Goal: Task Accomplishment & Management: Complete application form

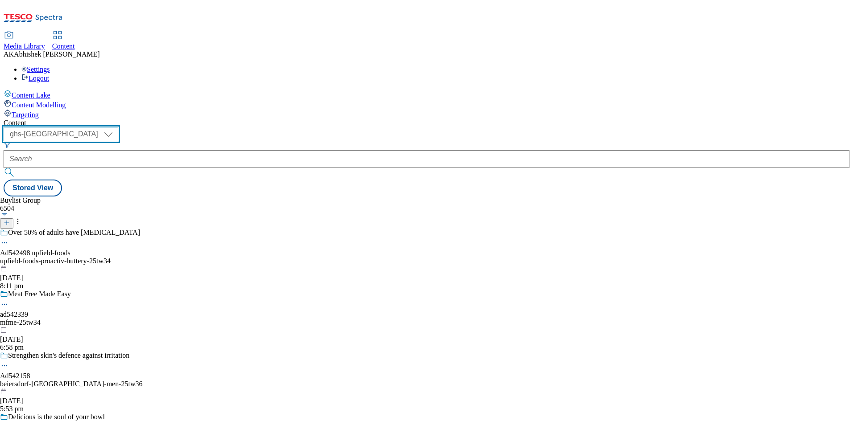
drag, startPoint x: 154, startPoint y: 73, endPoint x: 170, endPoint y: 119, distance: 49.1
click at [118, 127] on select "ghs-roi ghs-uk" at bounding box center [61, 134] width 115 height 14
select select "ghs-roi"
click at [116, 127] on select "ghs-roi ghs-uk" at bounding box center [61, 134] width 115 height 14
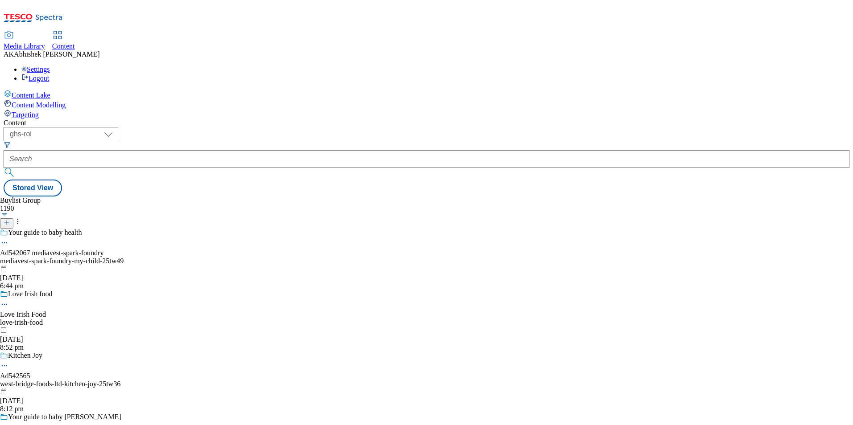
click at [7, 221] on line at bounding box center [7, 223] width 0 height 4
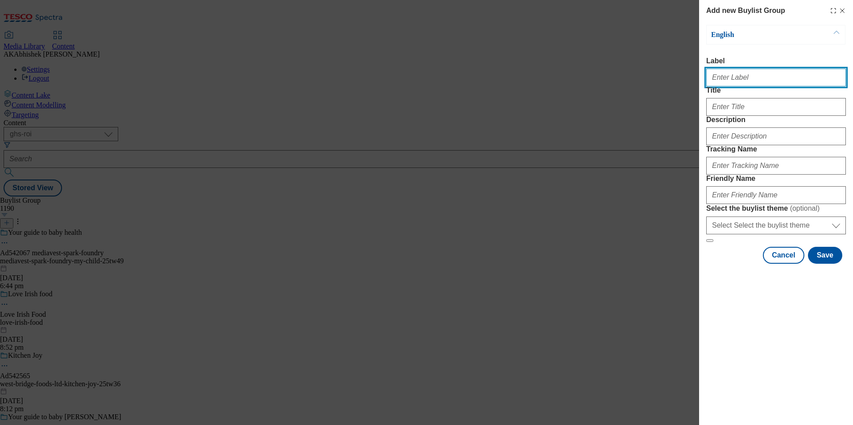
click at [774, 76] on input "Label" at bounding box center [776, 78] width 140 height 18
paste input "542588"
type input "Ad542588"
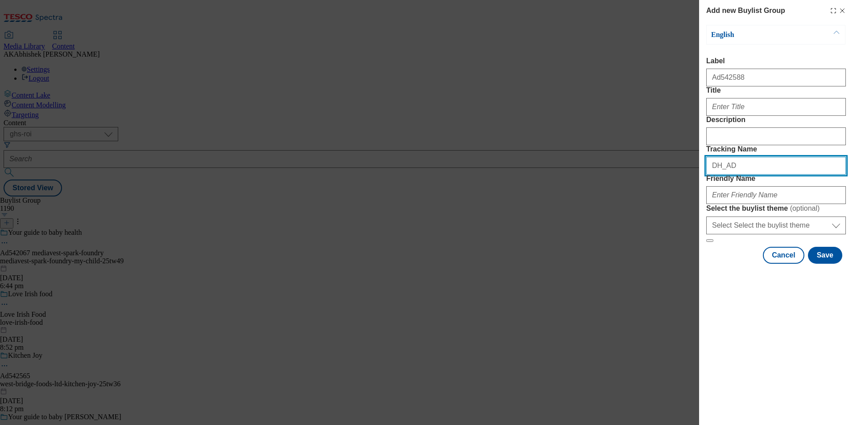
paste input "542588"
type input "DH_AD542588"
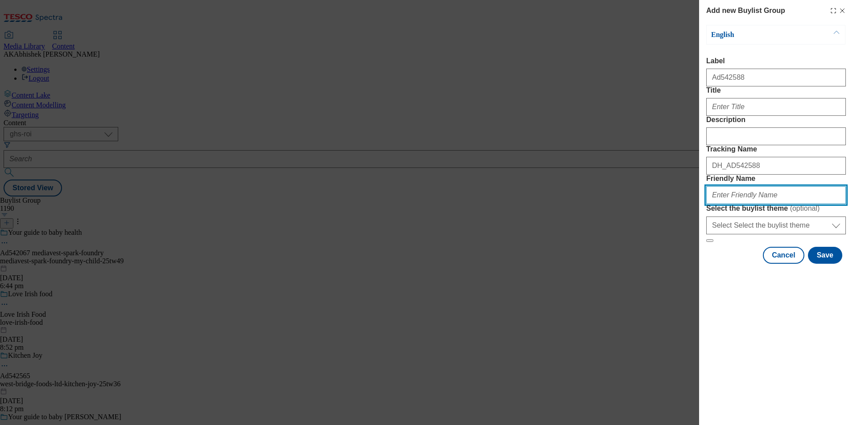
paste input "pepsico-pepsi-25tw37"
type input "pepsico-pepsi-25tw37"
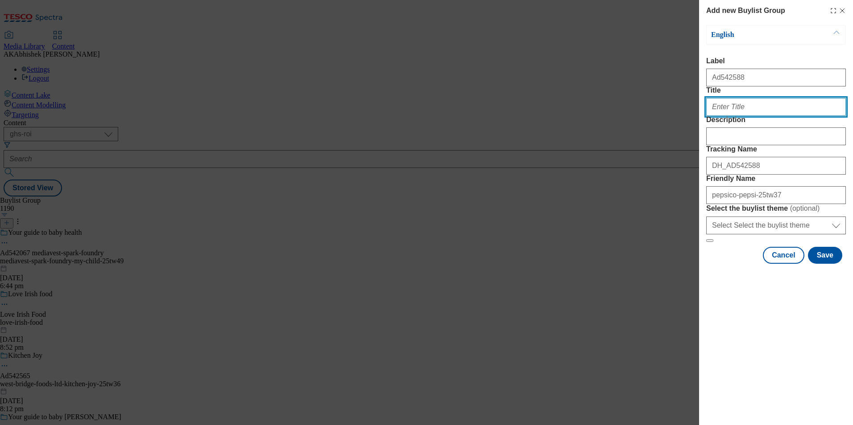
click at [758, 116] on input "Title" at bounding box center [776, 107] width 140 height 18
paste input "Max taste zero sugar"
type input "Max taste zero sugar"
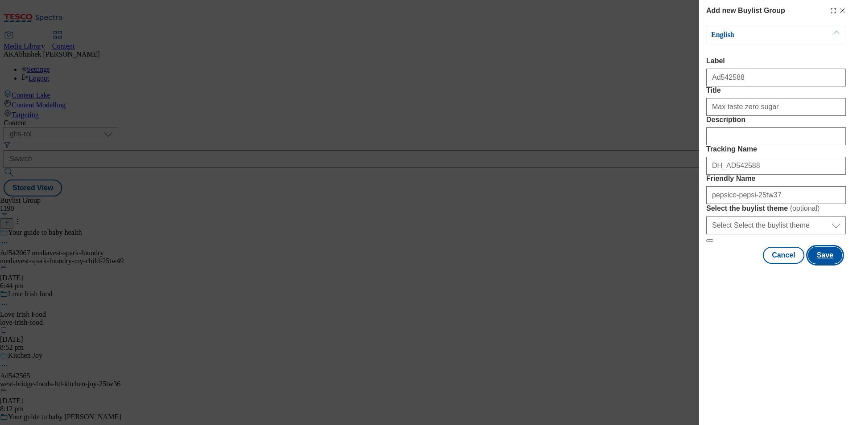
click at [836, 264] on button "Save" at bounding box center [824, 255] width 34 height 17
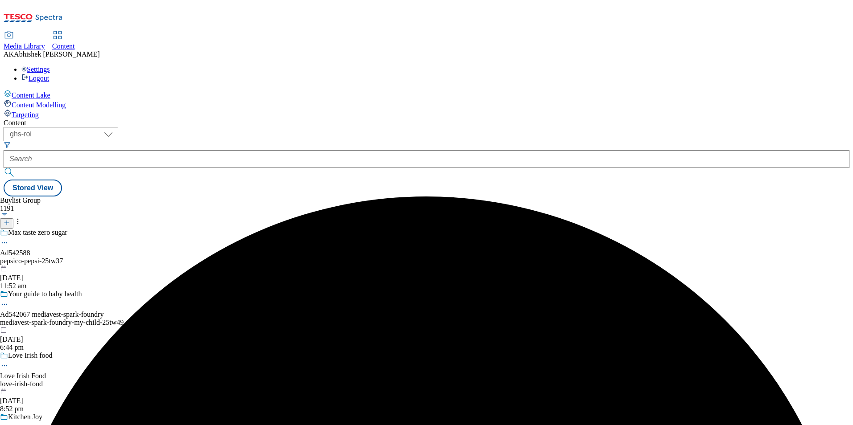
click at [140, 257] on div "pepsico-pepsi-25tw37" at bounding box center [70, 261] width 140 height 8
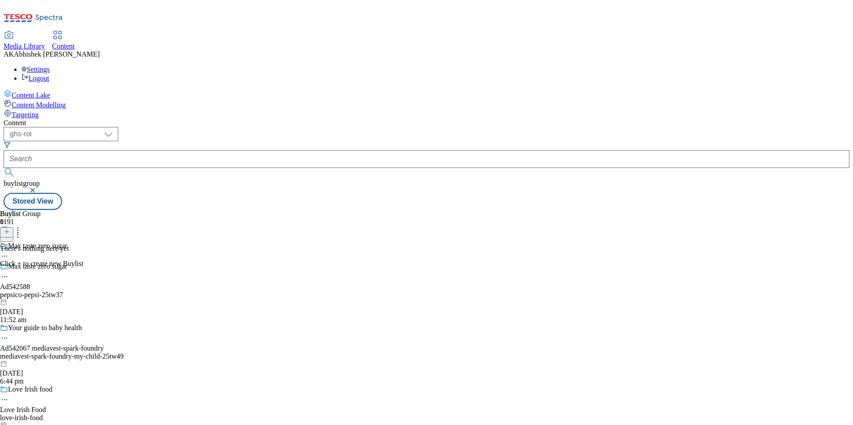
click at [10, 229] on icon at bounding box center [7, 232] width 6 height 6
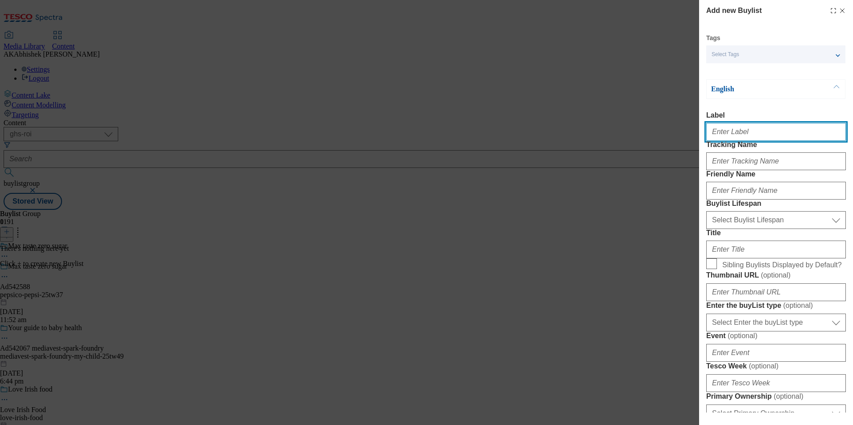
click at [775, 135] on input "Label" at bounding box center [776, 132] width 140 height 18
paste input "542588"
type input "Ad542588"
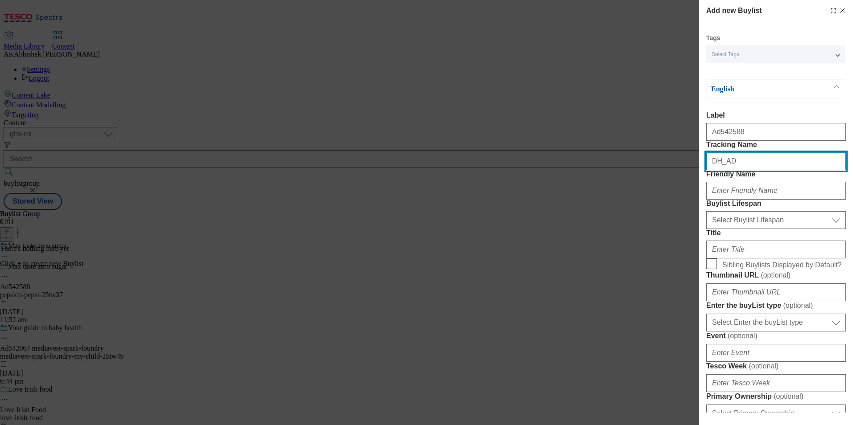
paste input "542588"
type input "DH_AD542588"
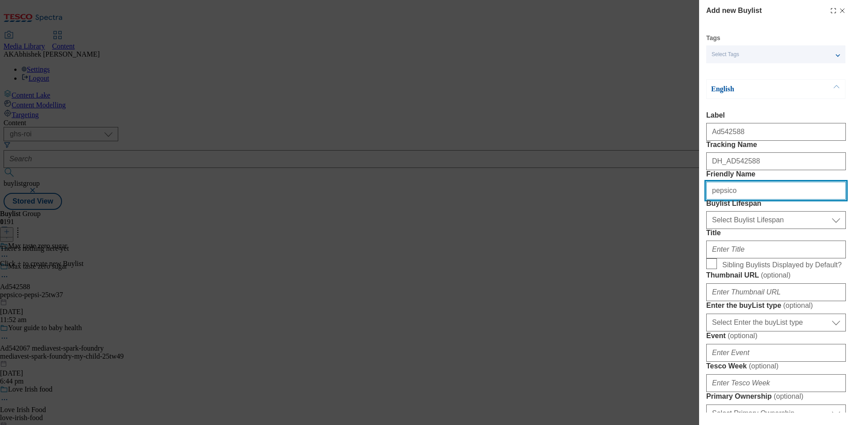
type input "pepsico"
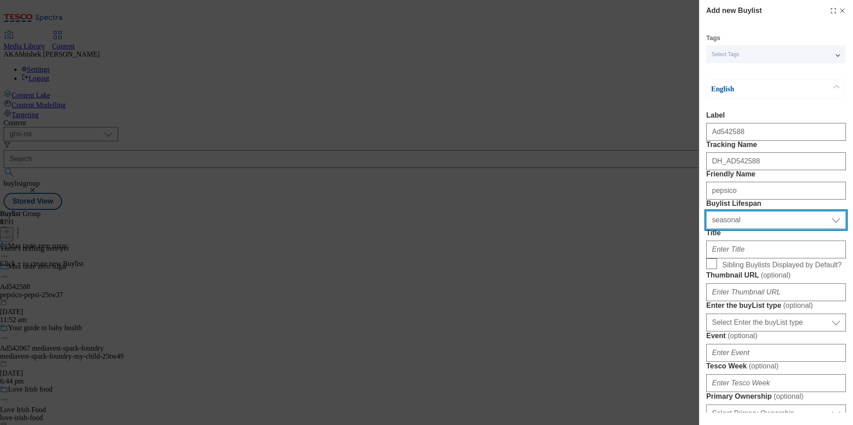
select select "tactical"
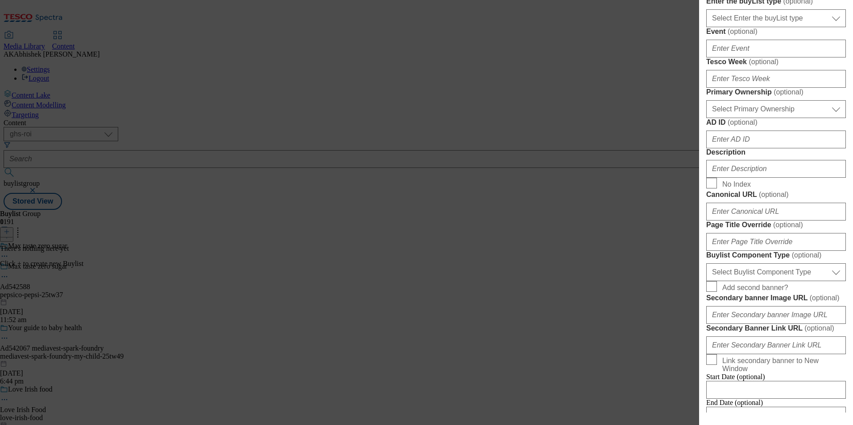
scroll to position [312, 0]
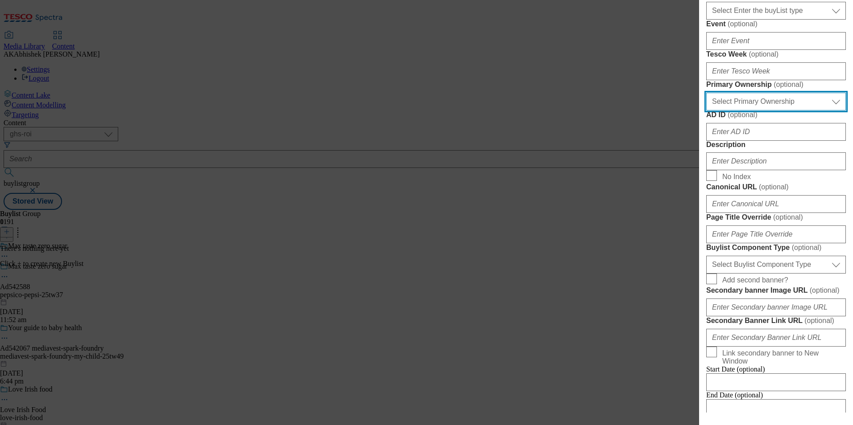
click at [795, 111] on select "Select Primary Ownership tesco dunnhumby" at bounding box center [776, 102] width 140 height 18
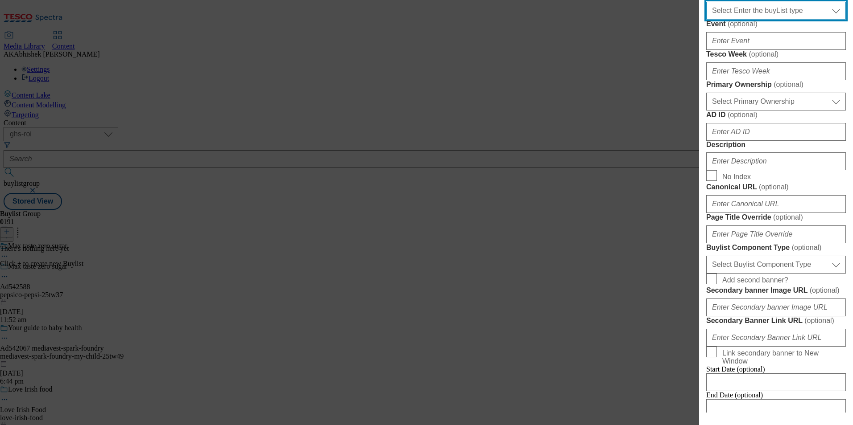
click at [785, 20] on select "Select Enter the buyList type event supplier funded long term >4 weeks supplier…" at bounding box center [776, 11] width 140 height 18
select select "supplier funded short term 1-3 weeks"
click at [706, 20] on select "Select Enter the buyList type event supplier funded long term >4 weeks supplier…" at bounding box center [776, 11] width 140 height 18
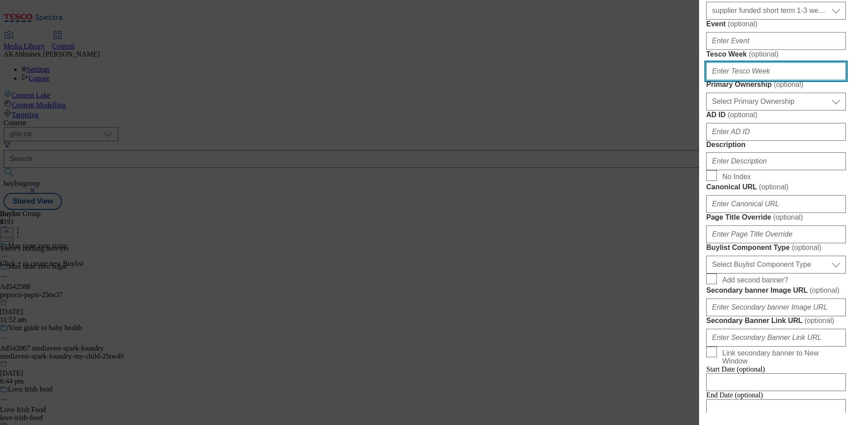
click at [760, 80] on input "Tesco Week ( optional )" at bounding box center [776, 71] width 140 height 18
type input "37"
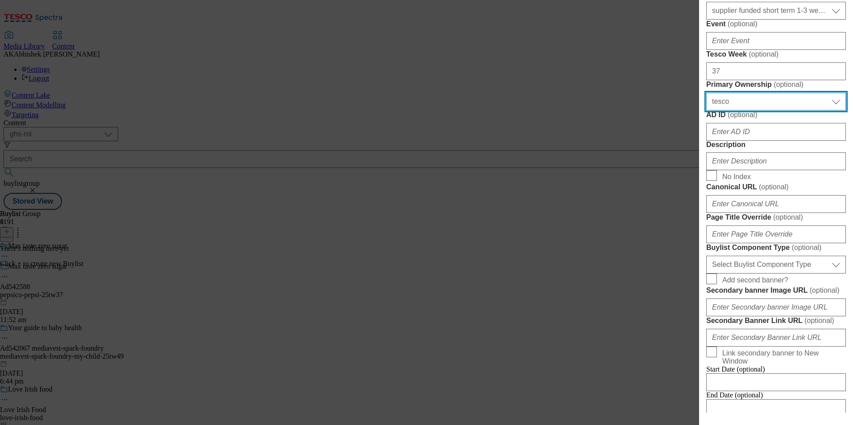
select select "dunnhumby"
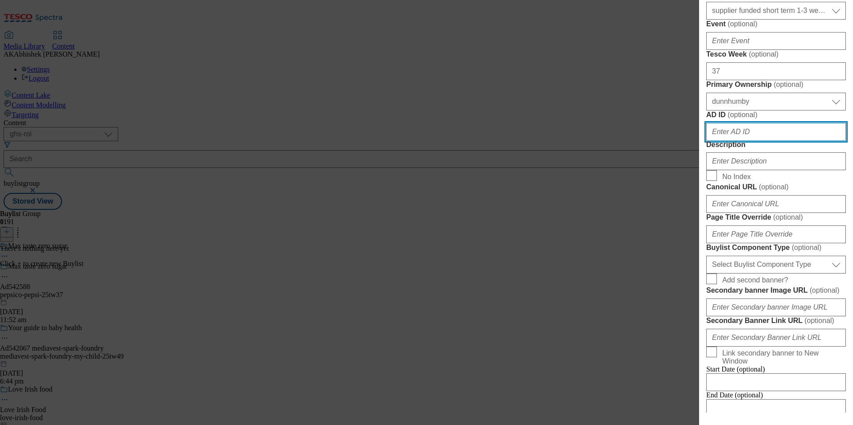
paste input "542588"
type input "542588"
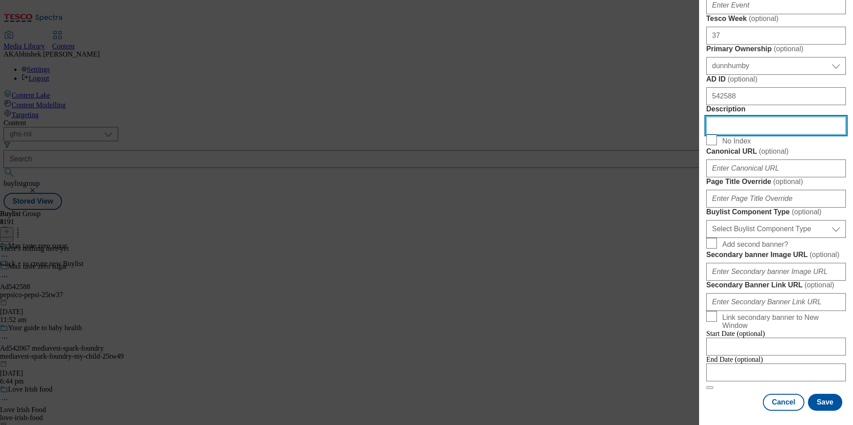
scroll to position [580, 0]
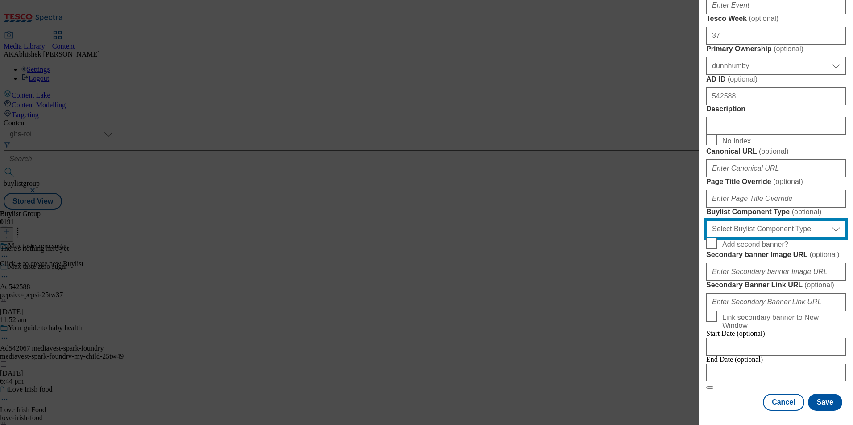
drag, startPoint x: 794, startPoint y: 237, endPoint x: 790, endPoint y: 241, distance: 5.7
click at [794, 237] on select "Select Buylist Component Type Banner Competition Header Meal" at bounding box center [776, 229] width 140 height 18
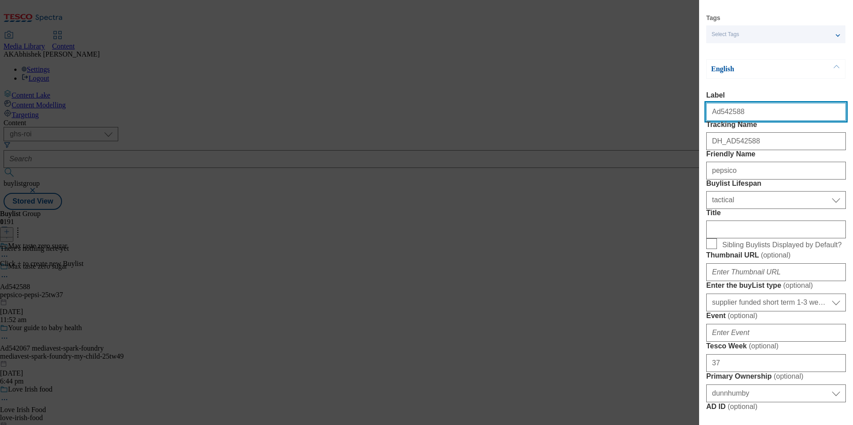
select select "Banner"
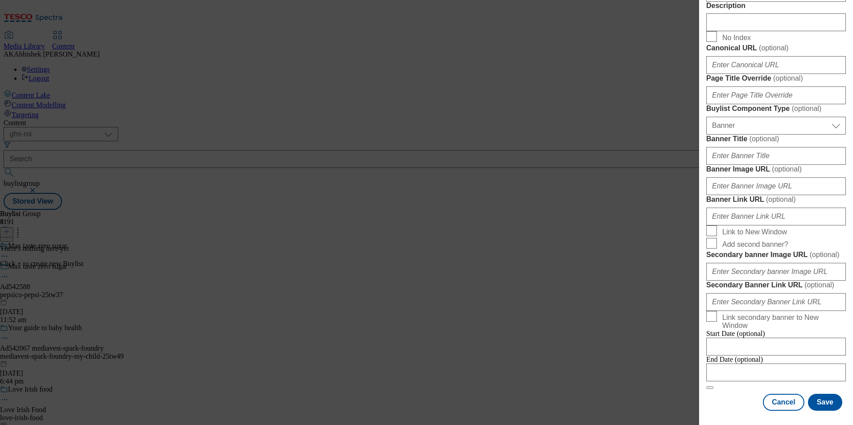
scroll to position [832, 0]
click at [732, 400] on div "Cancel Save" at bounding box center [776, 402] width 140 height 17
click at [778, 364] on input "Modal" at bounding box center [776, 373] width 140 height 18
select select "2025"
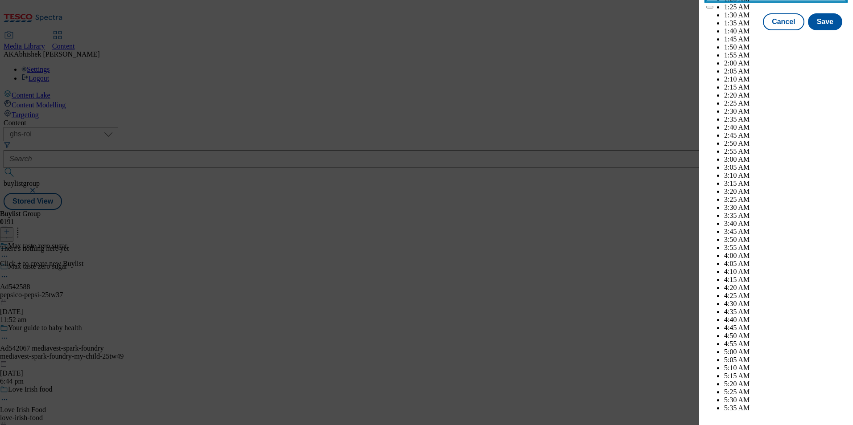
scroll to position [2334, 0]
select select "December"
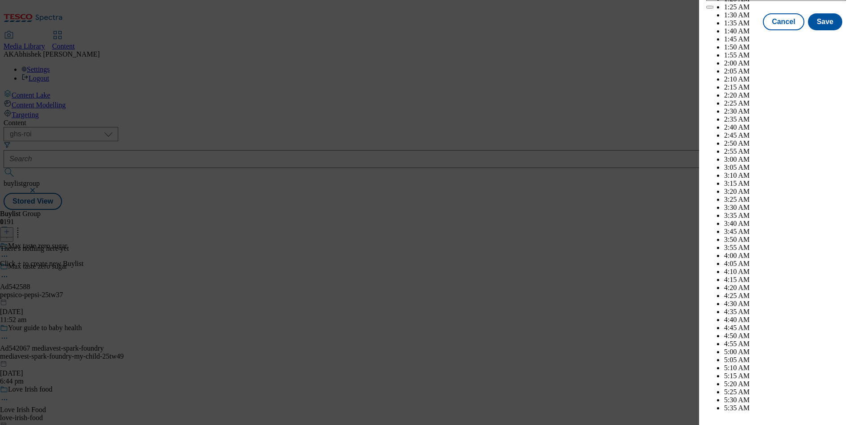
select select "2026"
select select "February"
click at [815, 38] on button "Save" at bounding box center [824, 29] width 34 height 17
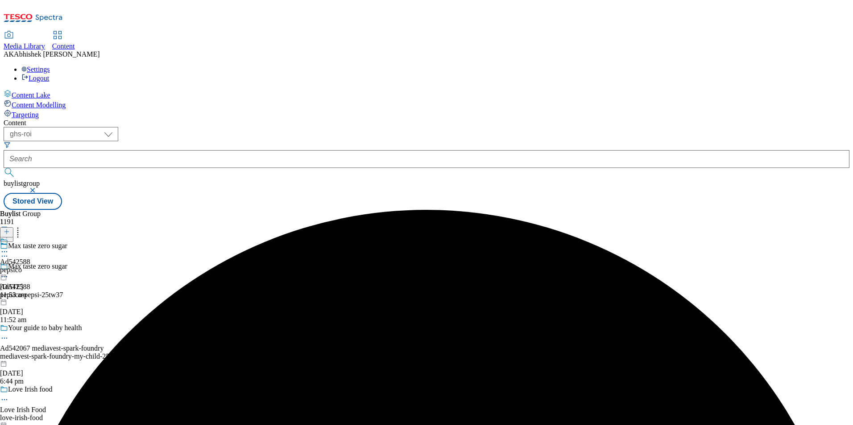
click at [30, 266] on div "pepsico" at bounding box center [15, 270] width 30 height 8
click at [10, 229] on icon at bounding box center [7, 232] width 6 height 6
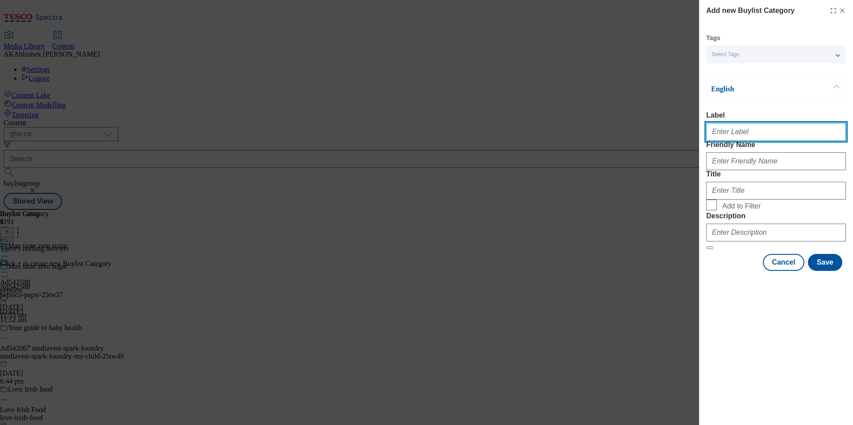
click at [758, 133] on input "Label" at bounding box center [776, 132] width 140 height 18
paste input "542588"
type input "Ad542588"
click at [519, 179] on div "Add new Buylist Category Tags Select Tags fnf marketplace whoosh ghs English La…" at bounding box center [426, 212] width 853 height 425
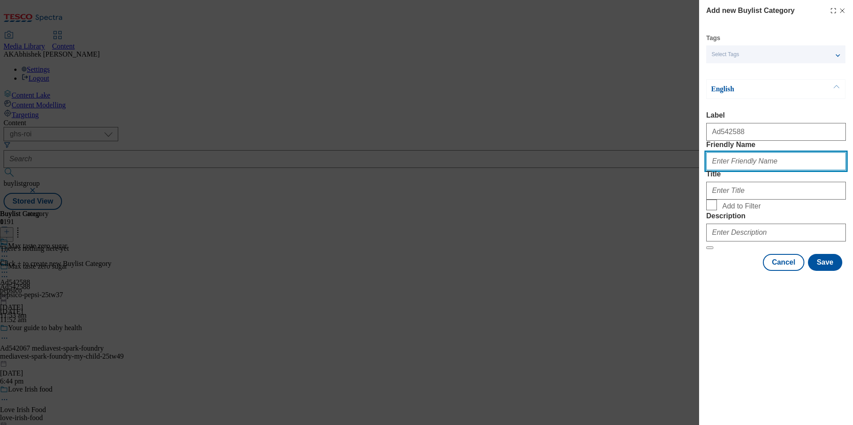
click at [750, 170] on input "Friendly Name" at bounding box center [776, 161] width 140 height 18
paste input "pepsico-pepsi"
type input "pepsico-pepsi"
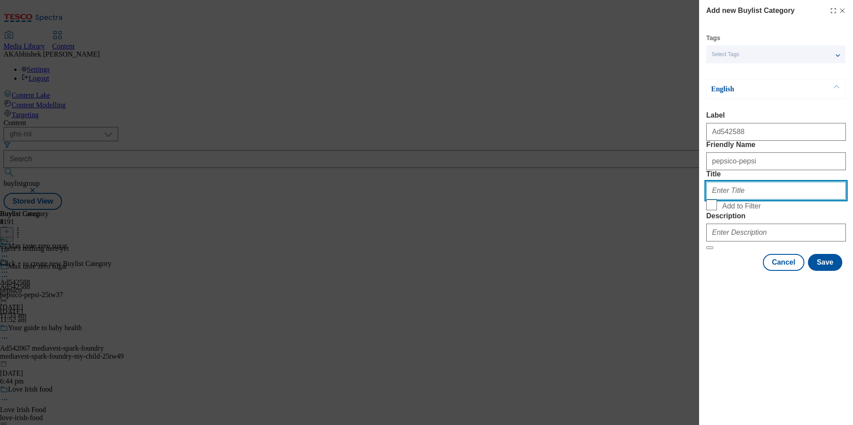
paste input "Pepsico"
type input "Pepsico"
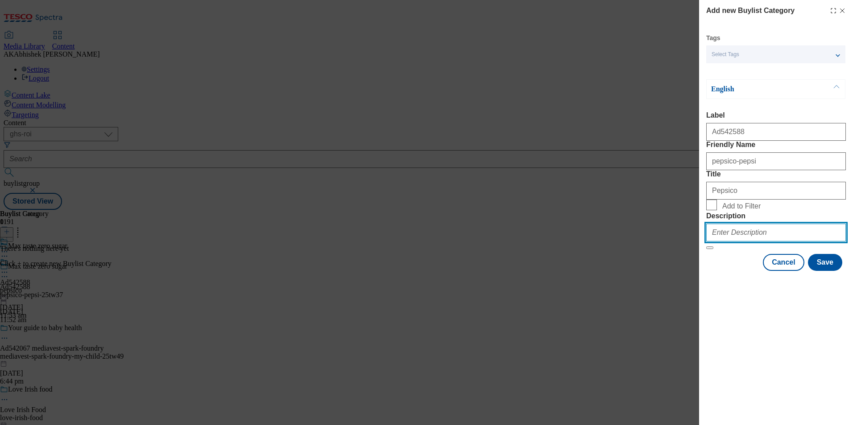
click at [762, 242] on input "Description" at bounding box center [776, 233] width 140 height 18
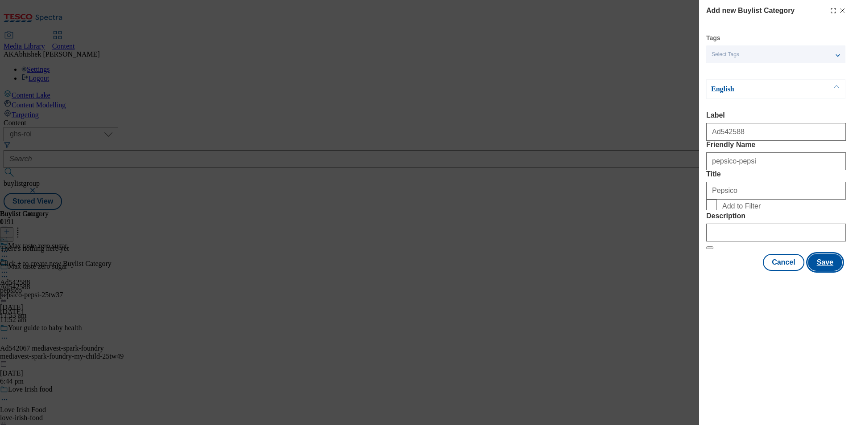
click at [831, 271] on button "Save" at bounding box center [824, 262] width 34 height 17
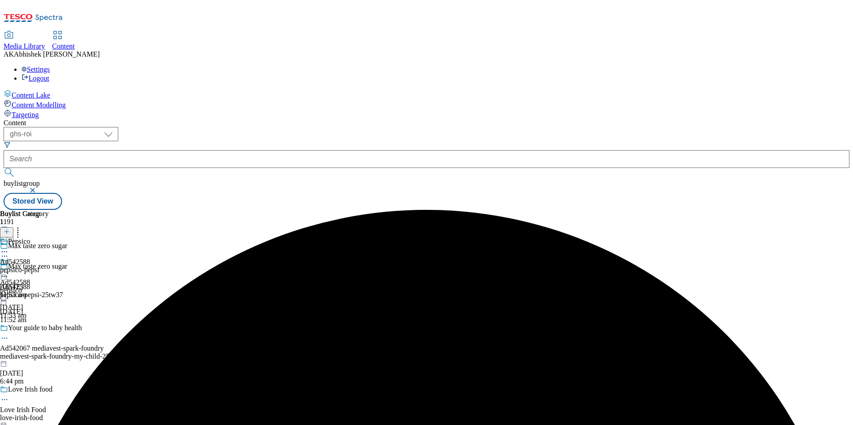
click at [49, 266] on div "pepsico-pepsi" at bounding box center [24, 270] width 49 height 8
click at [10, 229] on icon at bounding box center [7, 232] width 6 height 6
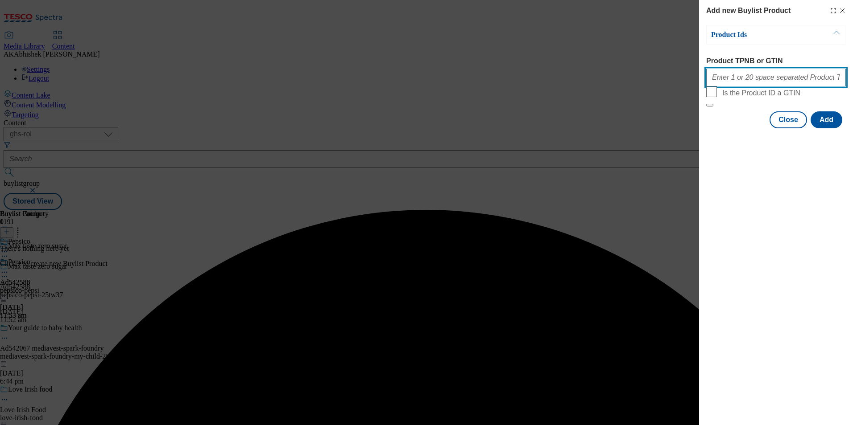
click at [783, 76] on input "Product TPNB or GTIN" at bounding box center [776, 78] width 140 height 18
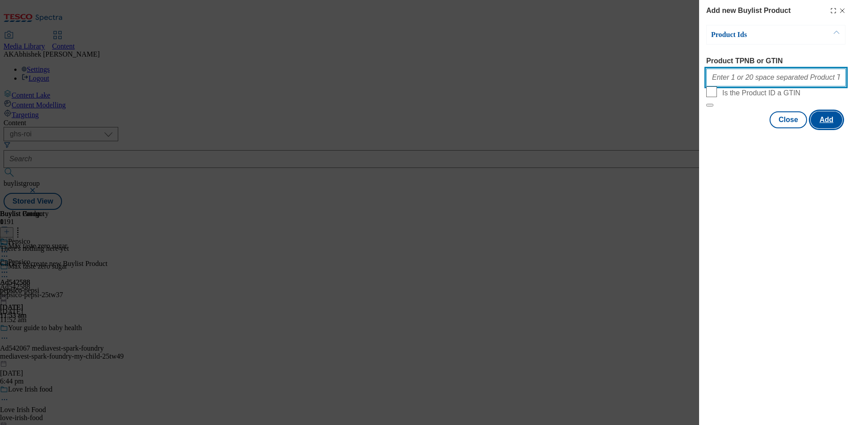
paste input "92746878 92746072 92663624 92812662 92659342 92663624 92669284 92608904 9285628…"
type input "92746878 92746072 92663624 92812662 92659342 92663624 92669284 92608904 9285628…"
click at [826, 128] on button "Add" at bounding box center [826, 119] width 32 height 17
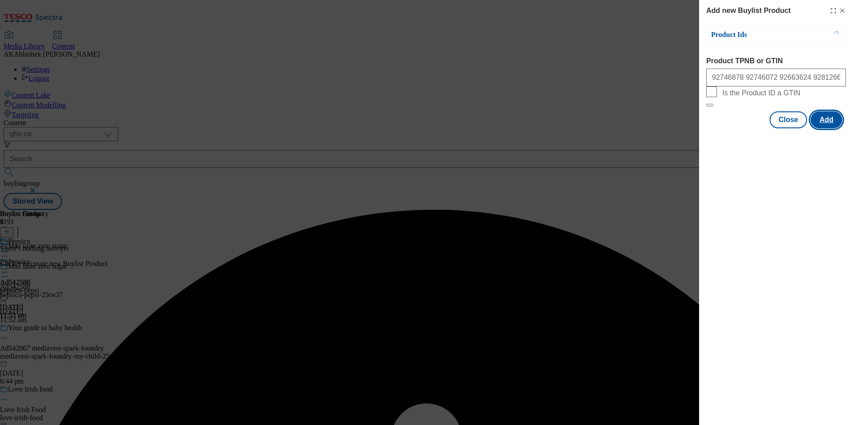
click at [829, 128] on button "Add" at bounding box center [826, 119] width 32 height 17
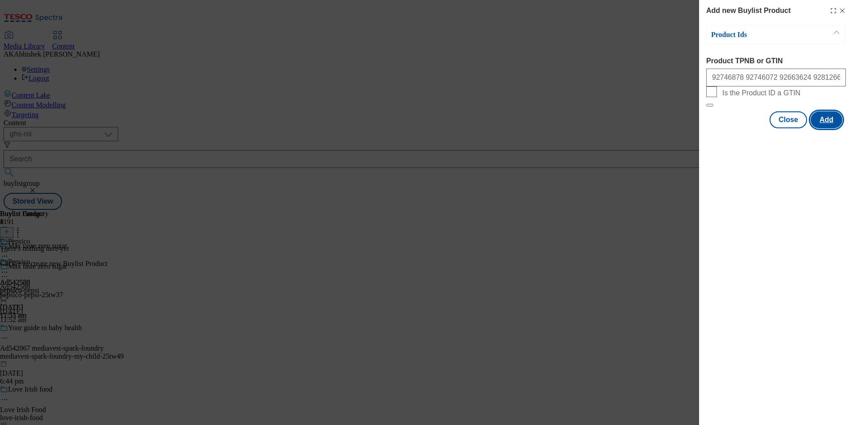
click at [828, 128] on button "Add" at bounding box center [826, 119] width 32 height 17
click at [796, 128] on button "Close" at bounding box center [787, 119] width 37 height 17
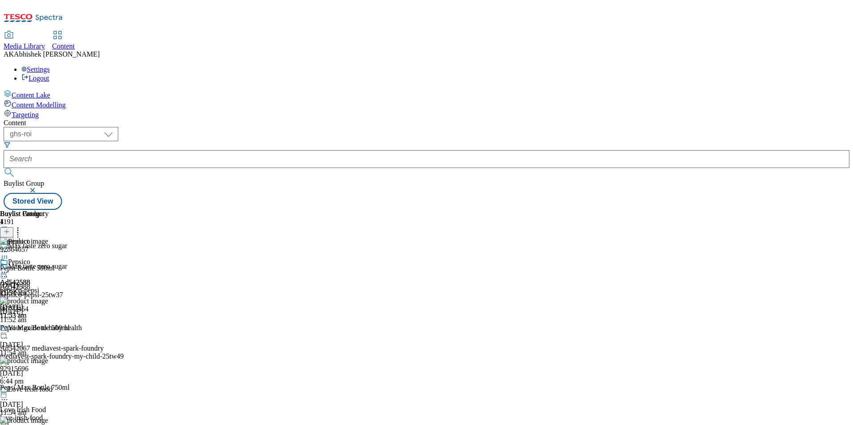
click at [22, 226] on icon at bounding box center [17, 230] width 9 height 9
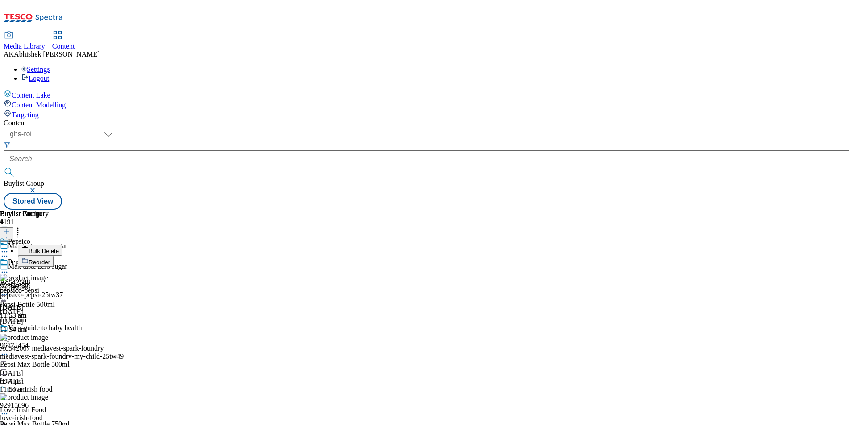
click at [59, 248] on span "Bulk Delete" at bounding box center [44, 251] width 30 height 7
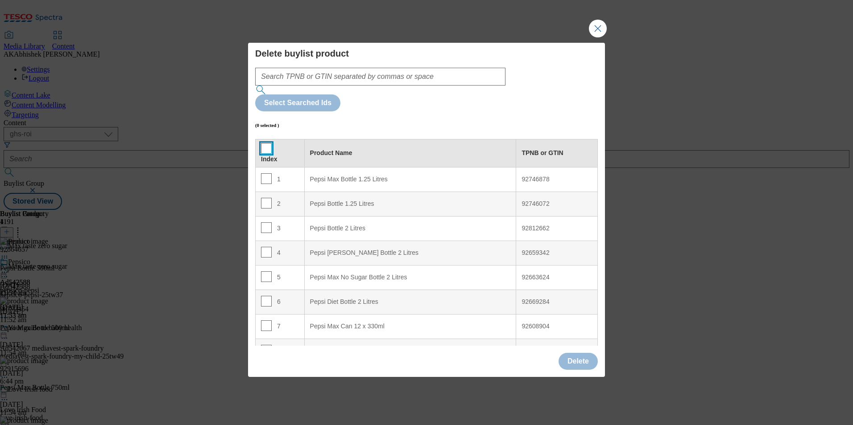
click at [264, 143] on input "Modal" at bounding box center [266, 148] width 11 height 11
checkbox input "true"
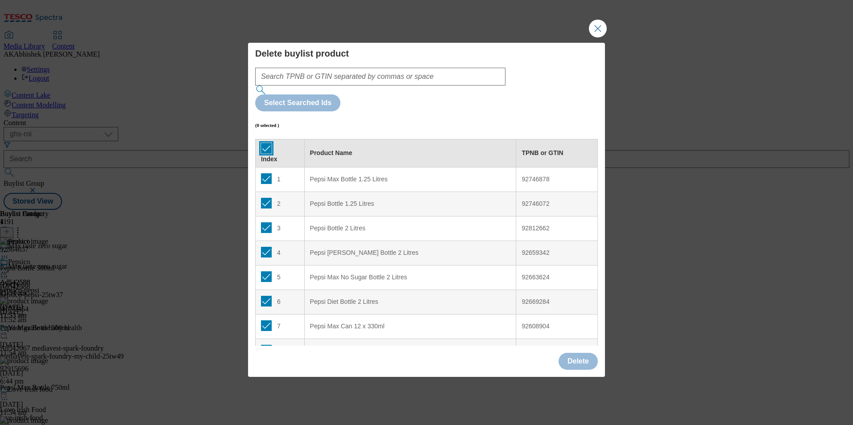
checkbox input "true"
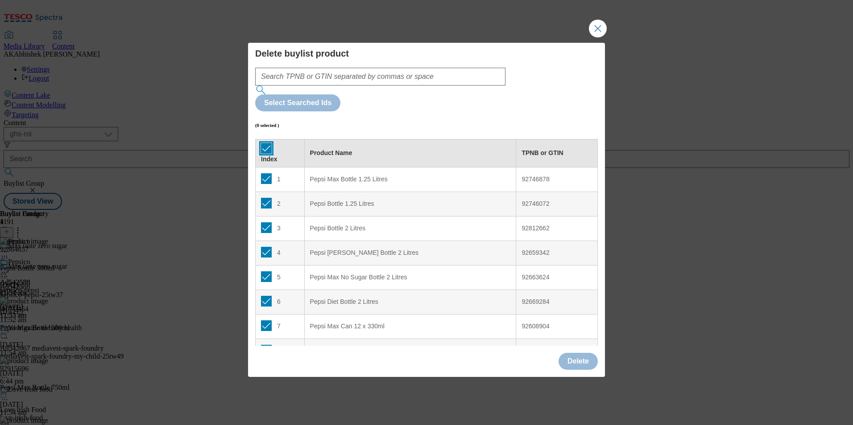
checkbox input "true"
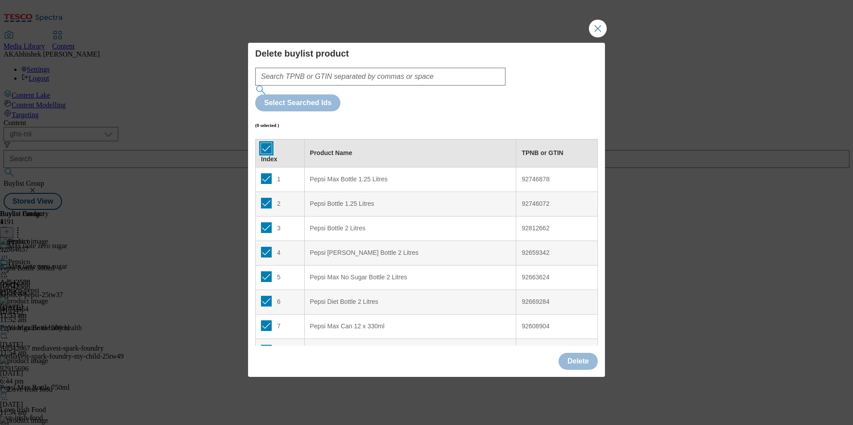
checkbox input "true"
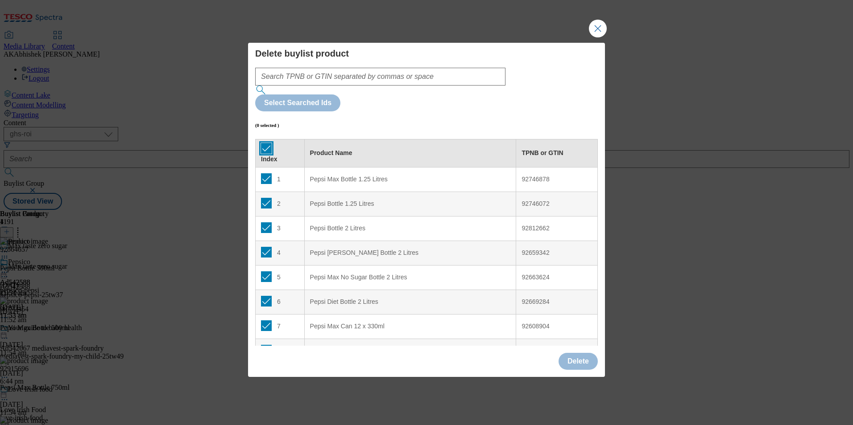
checkbox input "true"
click at [598, 37] on button "Close Modal" at bounding box center [598, 29] width 18 height 18
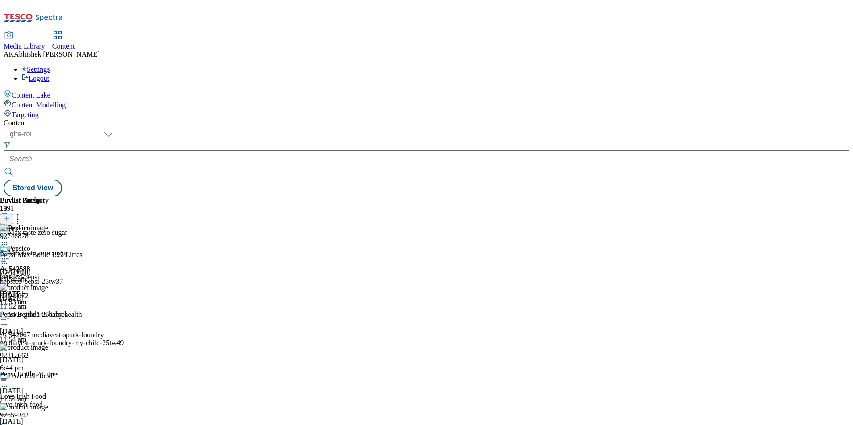
click at [8, 259] on circle at bounding box center [6, 259] width 1 height 1
click at [49, 316] on span "Preview" at bounding box center [38, 319] width 21 height 7
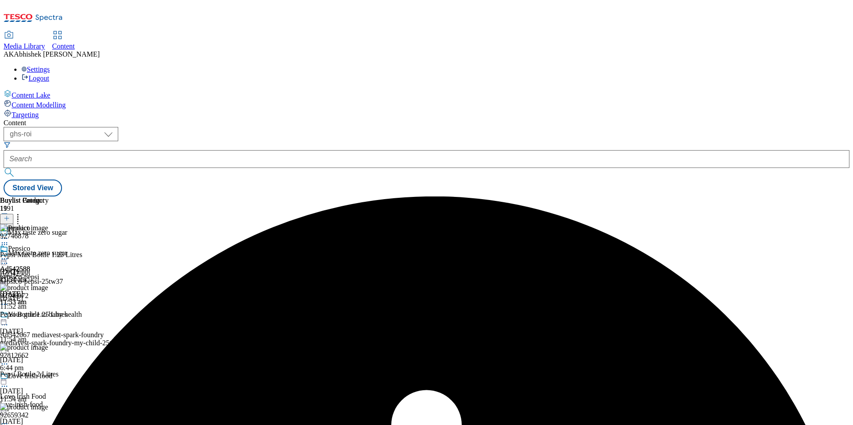
click at [9, 255] on icon at bounding box center [4, 259] width 9 height 9
click at [49, 316] on span "Preview" at bounding box center [38, 319] width 21 height 7
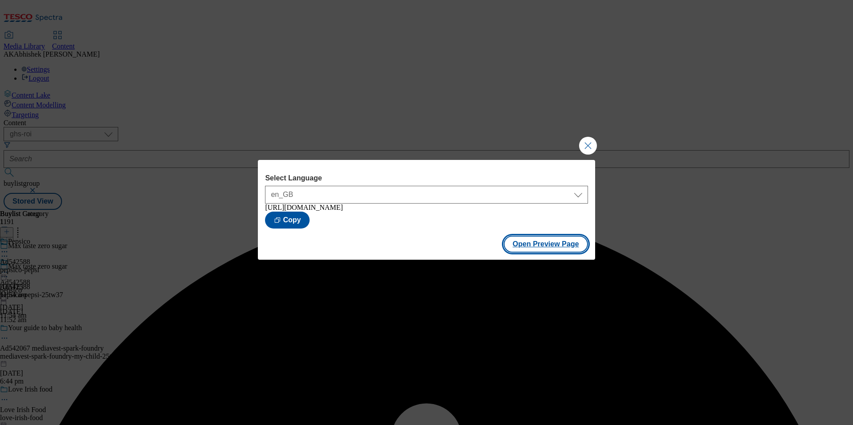
click at [552, 242] on button "Open Preview Page" at bounding box center [545, 244] width 84 height 17
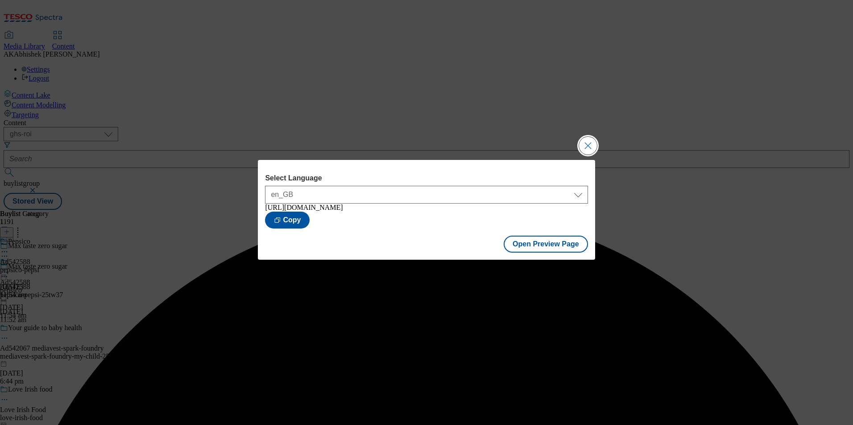
click at [589, 141] on button "Close Modal" at bounding box center [588, 146] width 18 height 18
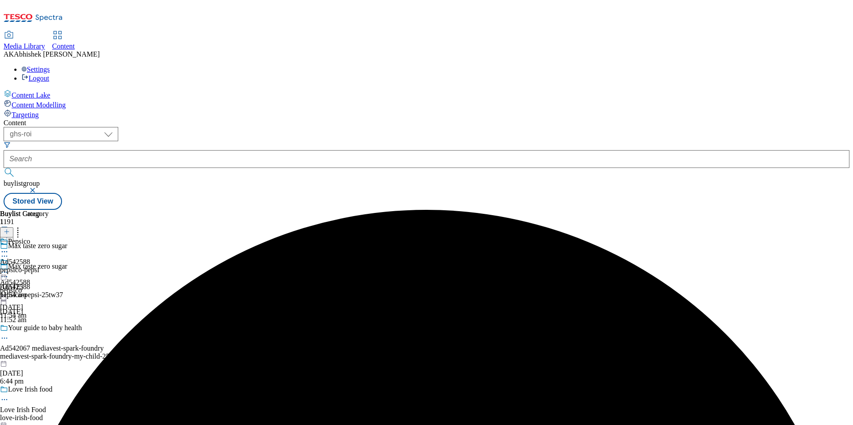
click at [9, 272] on icon at bounding box center [4, 276] width 9 height 9
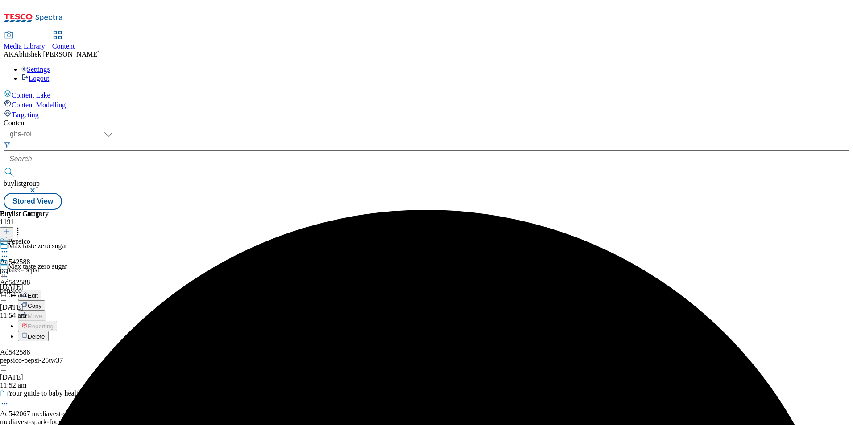
click at [38, 292] on span "Edit" at bounding box center [33, 295] width 10 height 7
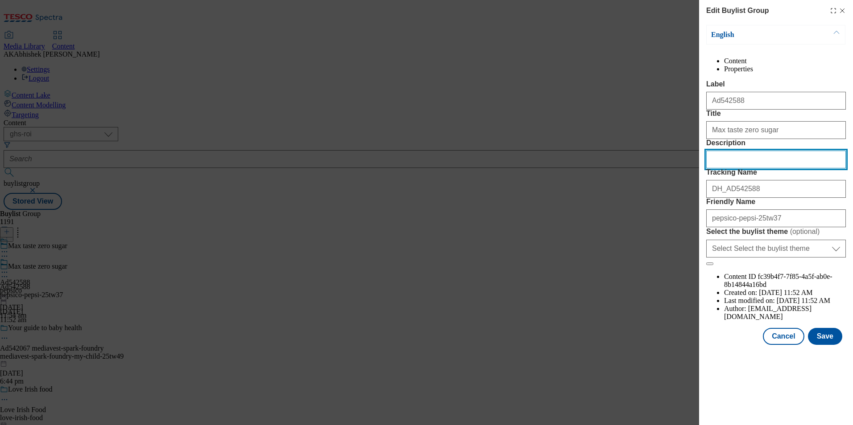
click at [765, 169] on input "Description" at bounding box center [776, 160] width 140 height 18
paste input "Pepsi Max Bottle 1.25 Litres"
type input "Pepsi Max Bottle 1.25 Litres"
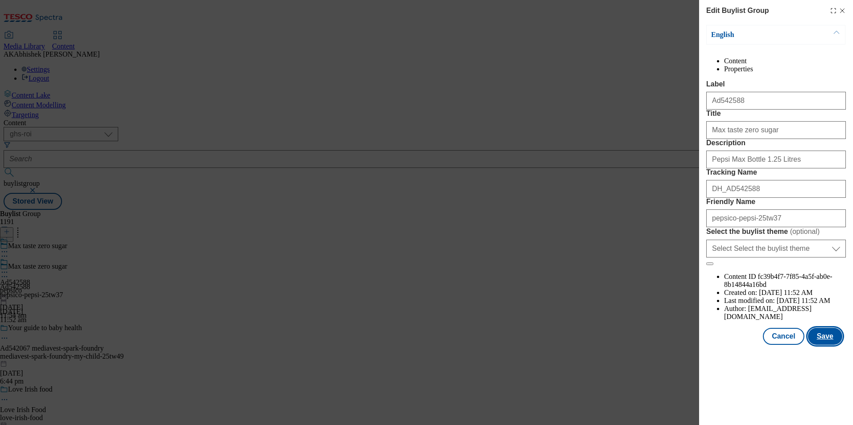
click at [828, 345] on button "Save" at bounding box center [824, 336] width 34 height 17
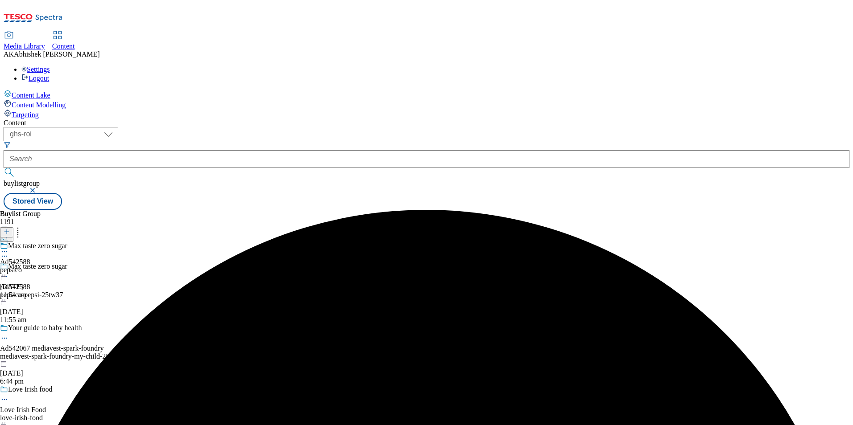
click at [9, 247] on icon at bounding box center [4, 251] width 9 height 9
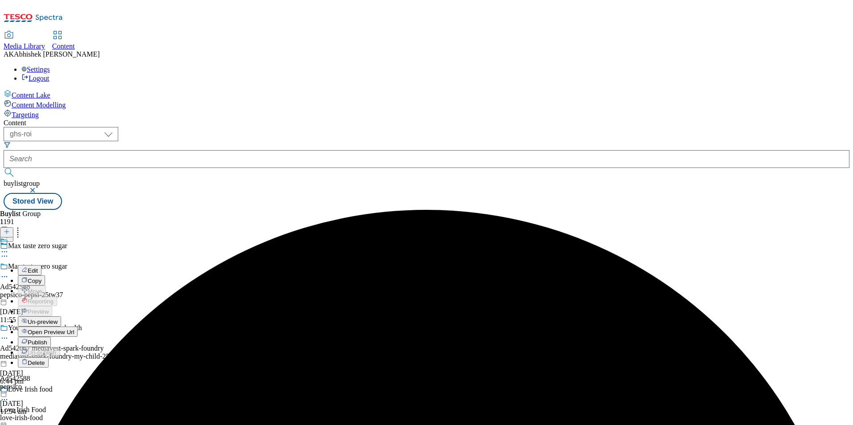
click at [38, 268] on span "Edit" at bounding box center [33, 271] width 10 height 7
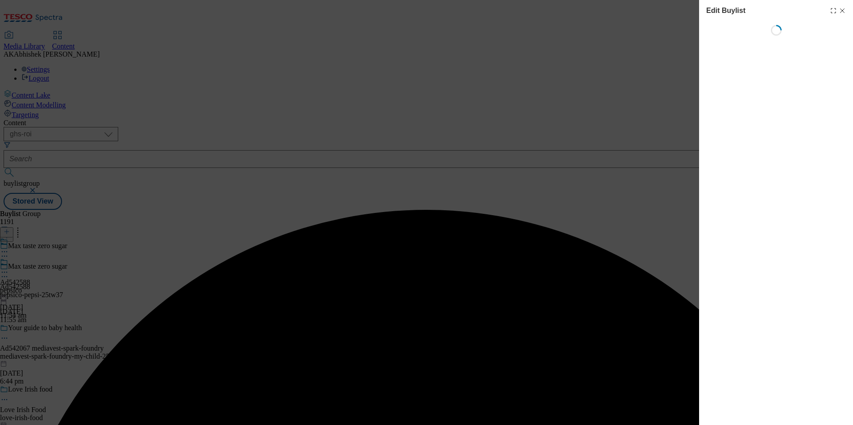
select select "tactical"
select select "supplier funded short term 1-3 weeks"
select select "dunnhumby"
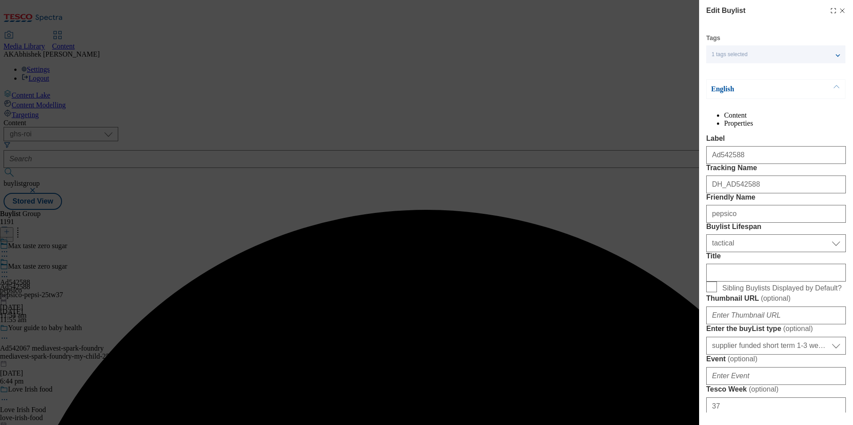
select select "Banner"
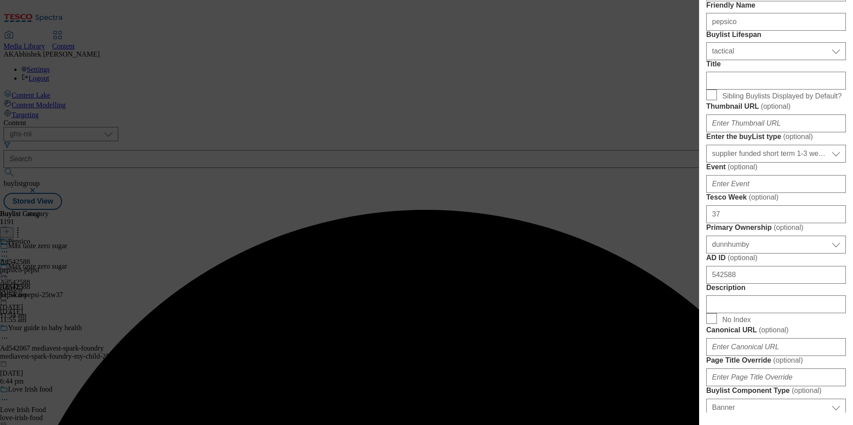
scroll to position [357, 0]
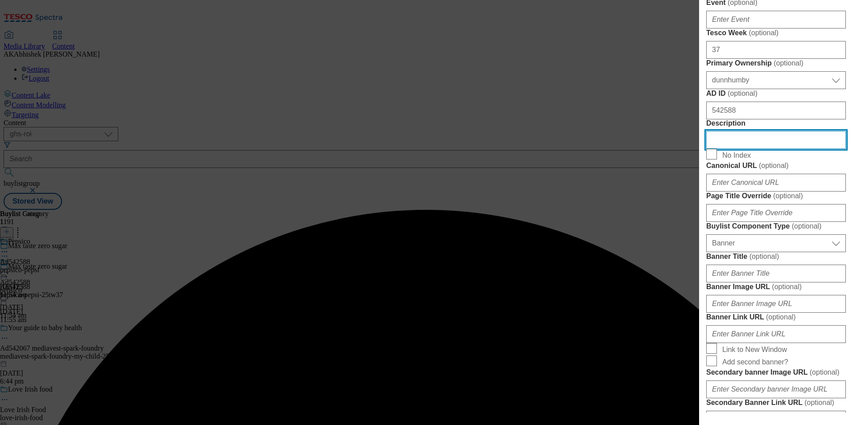
click at [761, 149] on input "Description" at bounding box center [776, 140] width 140 height 18
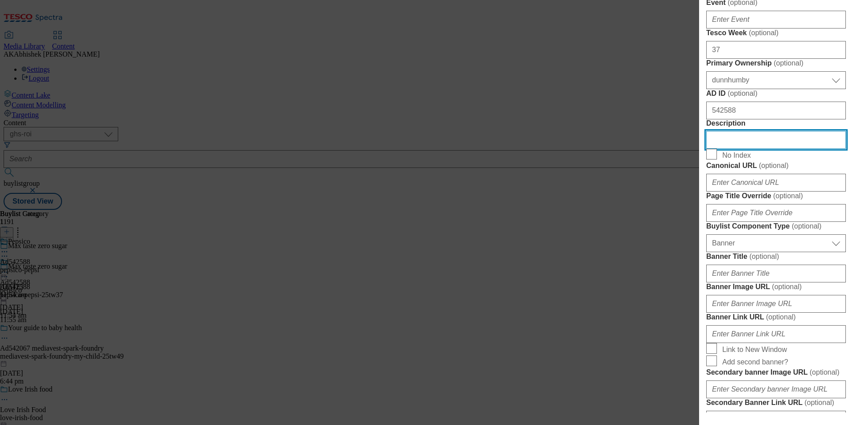
paste input "Pepsi Max Bottle 1.25 Litres"
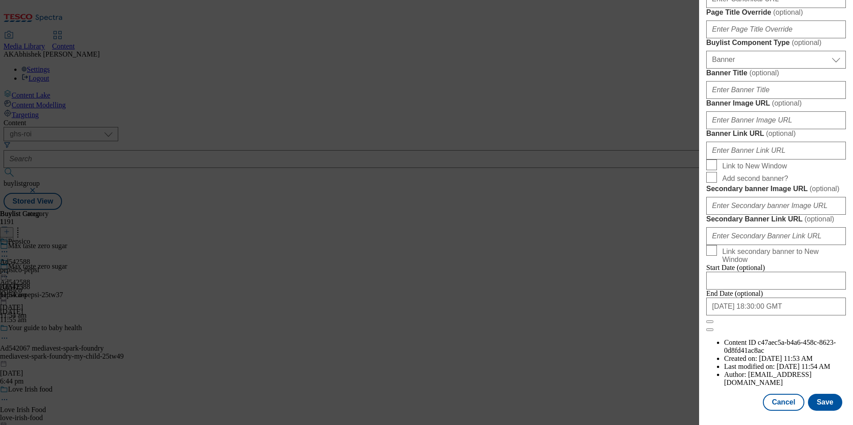
scroll to position [872, 0]
type input "Pepsi Max Bottle 1.25 Litres"
click at [826, 401] on button "Save" at bounding box center [824, 402] width 34 height 17
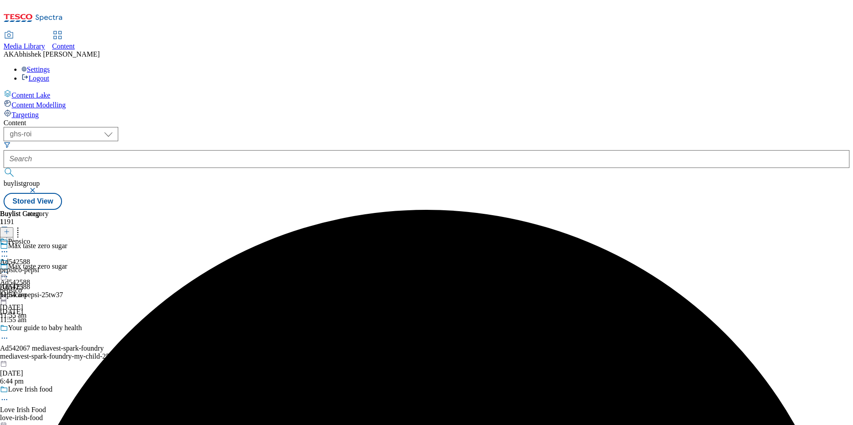
click at [9, 247] on icon at bounding box center [4, 251] width 9 height 9
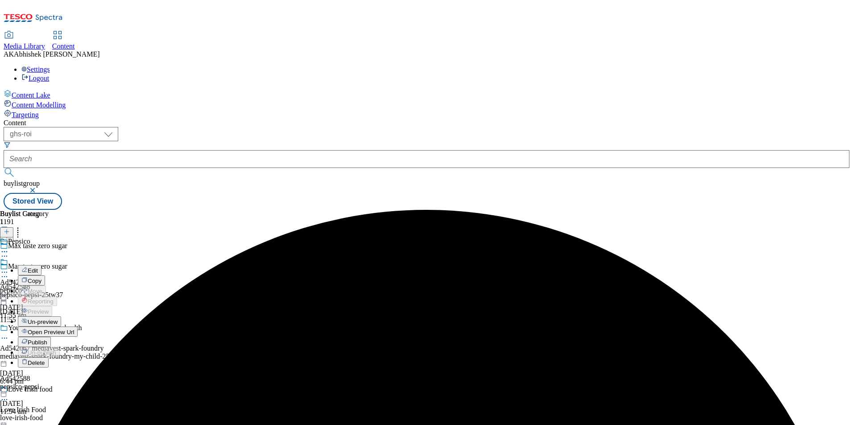
click at [38, 268] on span "Edit" at bounding box center [33, 271] width 10 height 7
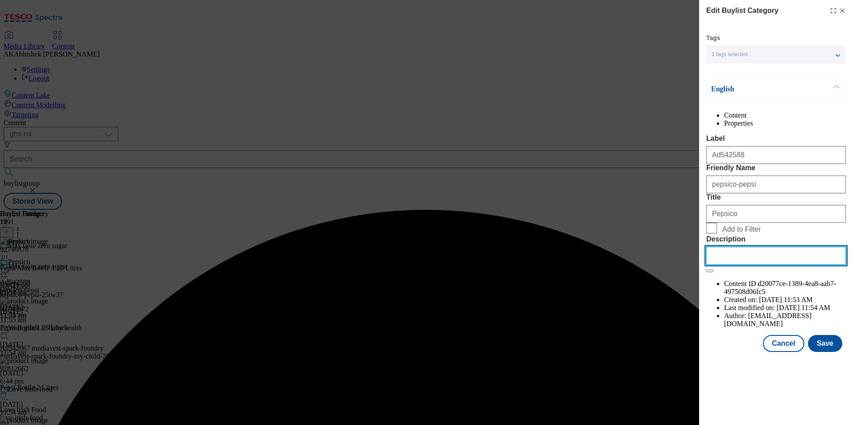
click at [772, 265] on input "Description" at bounding box center [776, 256] width 140 height 18
paste input "Pepsi Max Bottle 1.25 Litres"
type input "Pepsi Max Bottle 1.25 Litres"
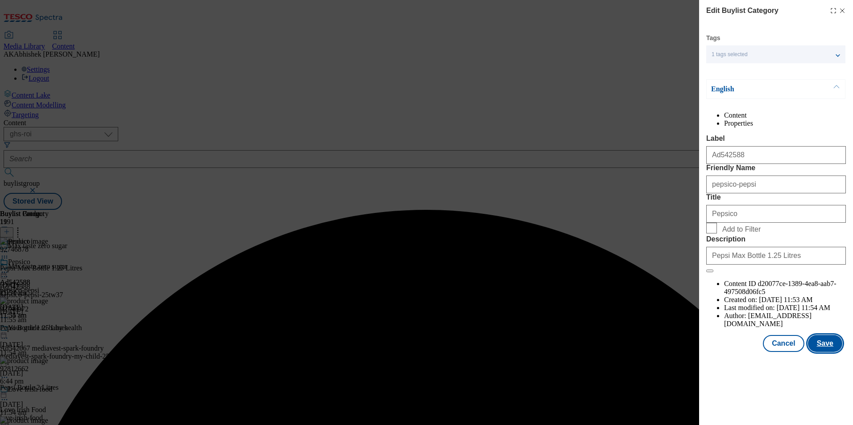
click at [836, 352] on button "Save" at bounding box center [824, 343] width 34 height 17
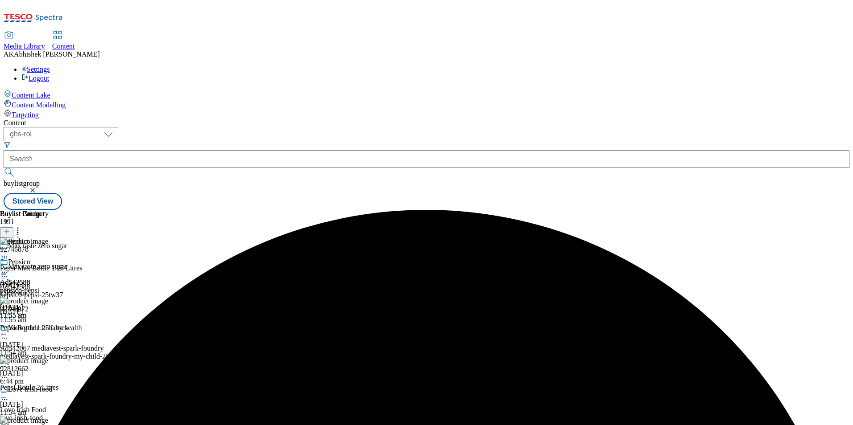
click at [9, 268] on icon at bounding box center [4, 272] width 9 height 9
click at [49, 329] on span "Preview" at bounding box center [38, 332] width 21 height 7
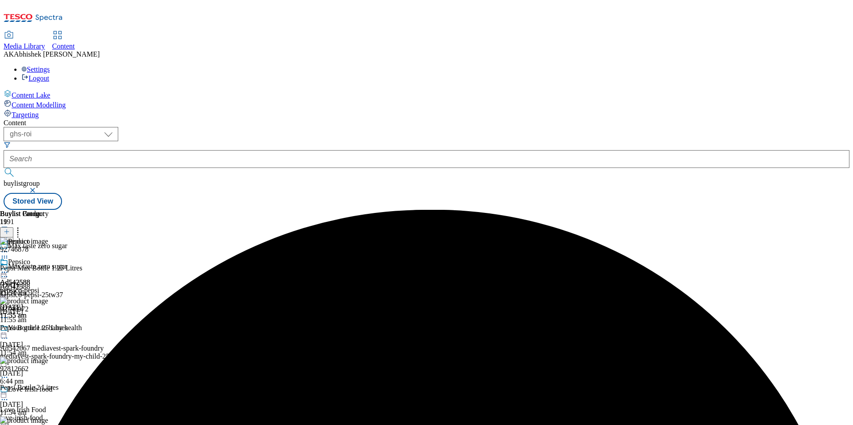
click at [9, 268] on icon at bounding box center [4, 272] width 9 height 9
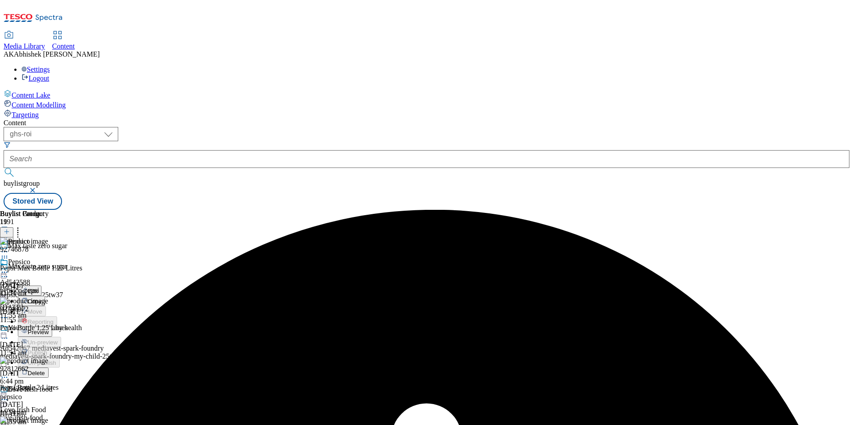
click at [49, 329] on span "Preview" at bounding box center [38, 332] width 21 height 7
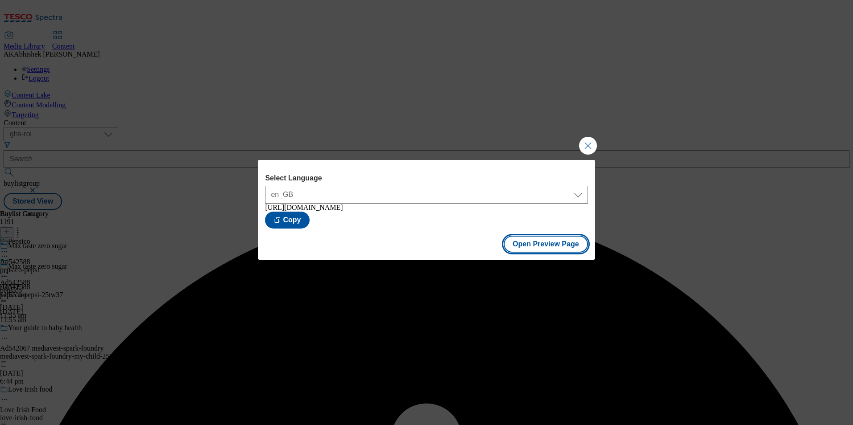
click at [541, 253] on button "Open Preview Page" at bounding box center [545, 244] width 84 height 17
click at [593, 140] on button "Close Modal" at bounding box center [588, 146] width 18 height 18
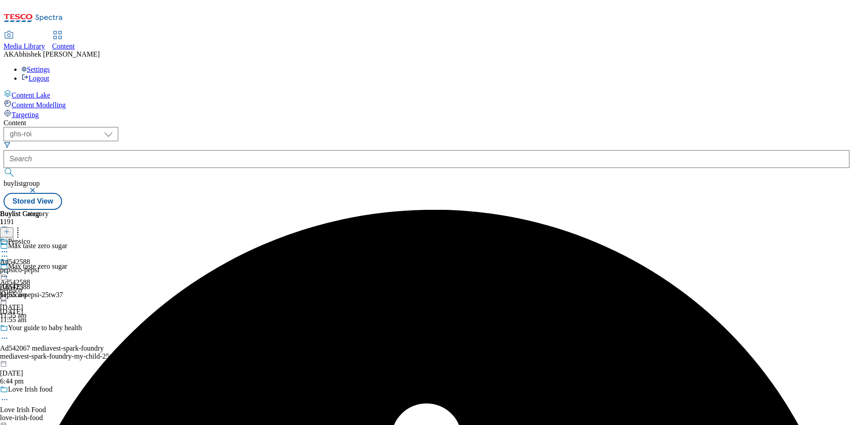
click at [9, 268] on icon at bounding box center [4, 272] width 9 height 9
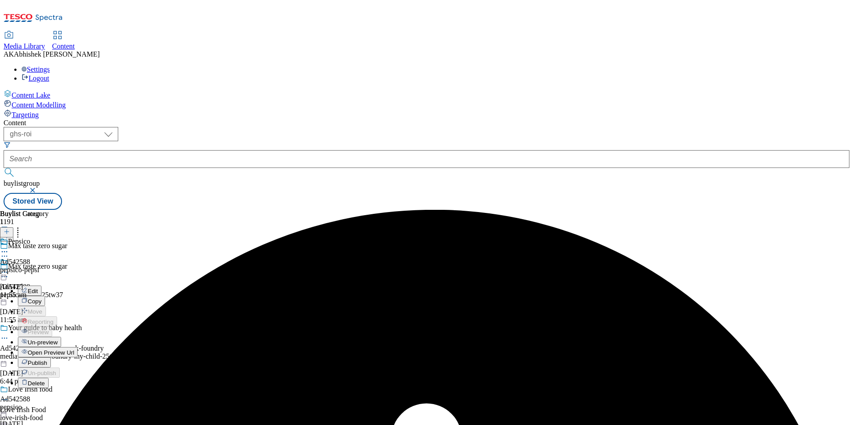
click at [47, 360] on span "Publish" at bounding box center [38, 363] width 20 height 7
